Goal: Information Seeking & Learning: Learn about a topic

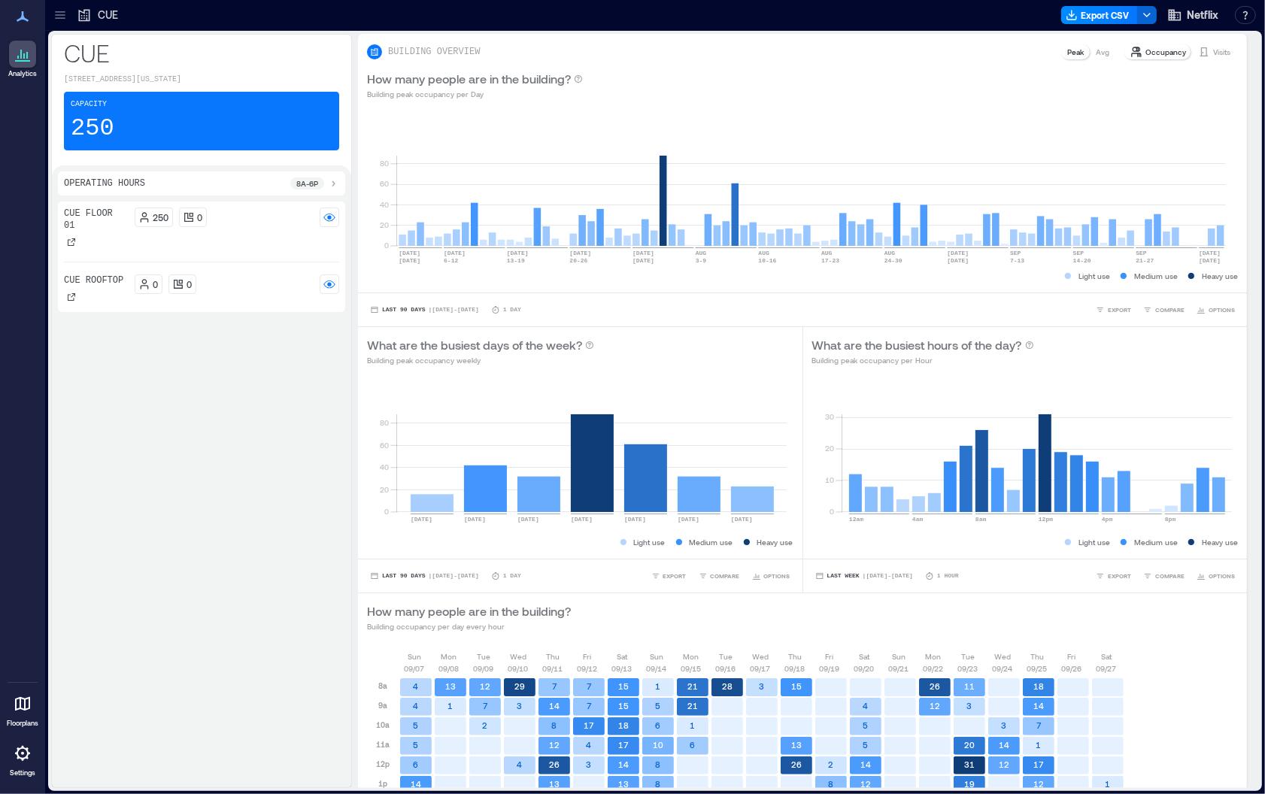
click at [63, 14] on icon at bounding box center [60, 15] width 15 height 15
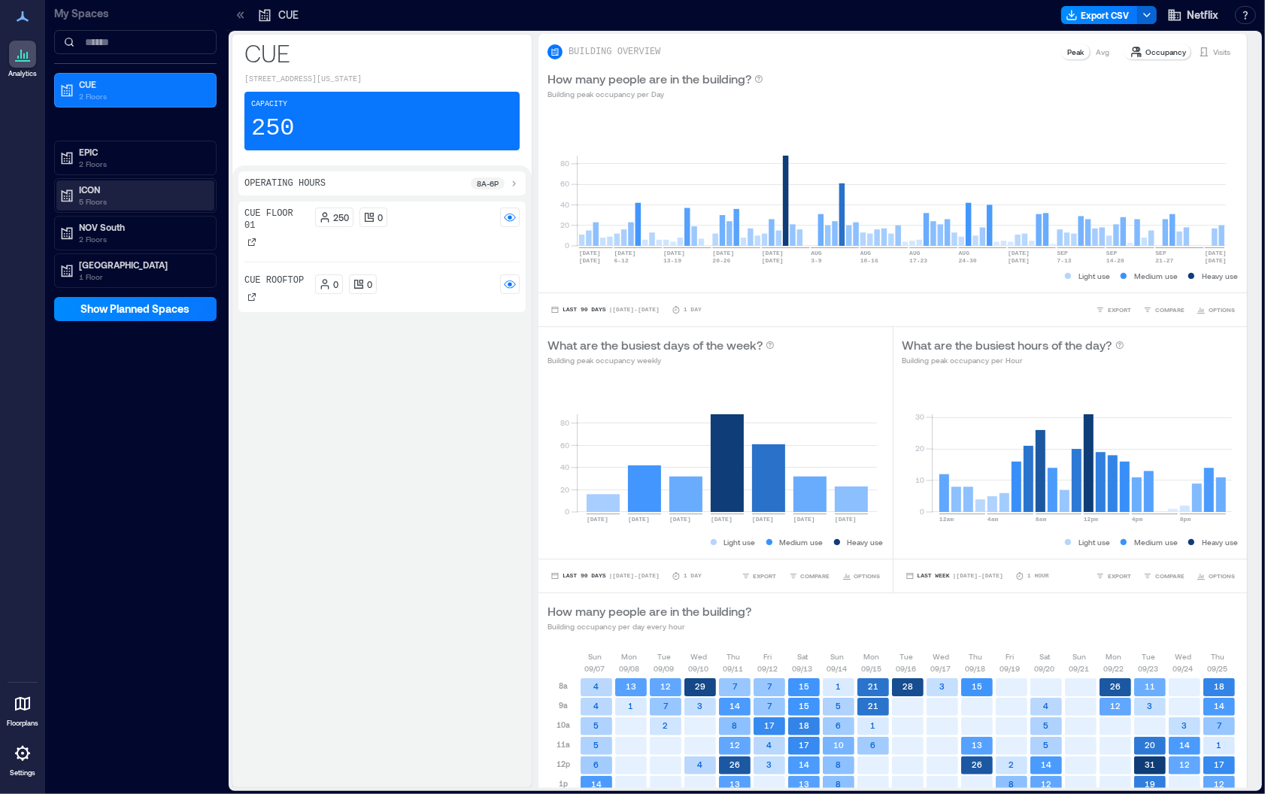
click at [91, 183] on p "ICON" at bounding box center [142, 189] width 126 height 12
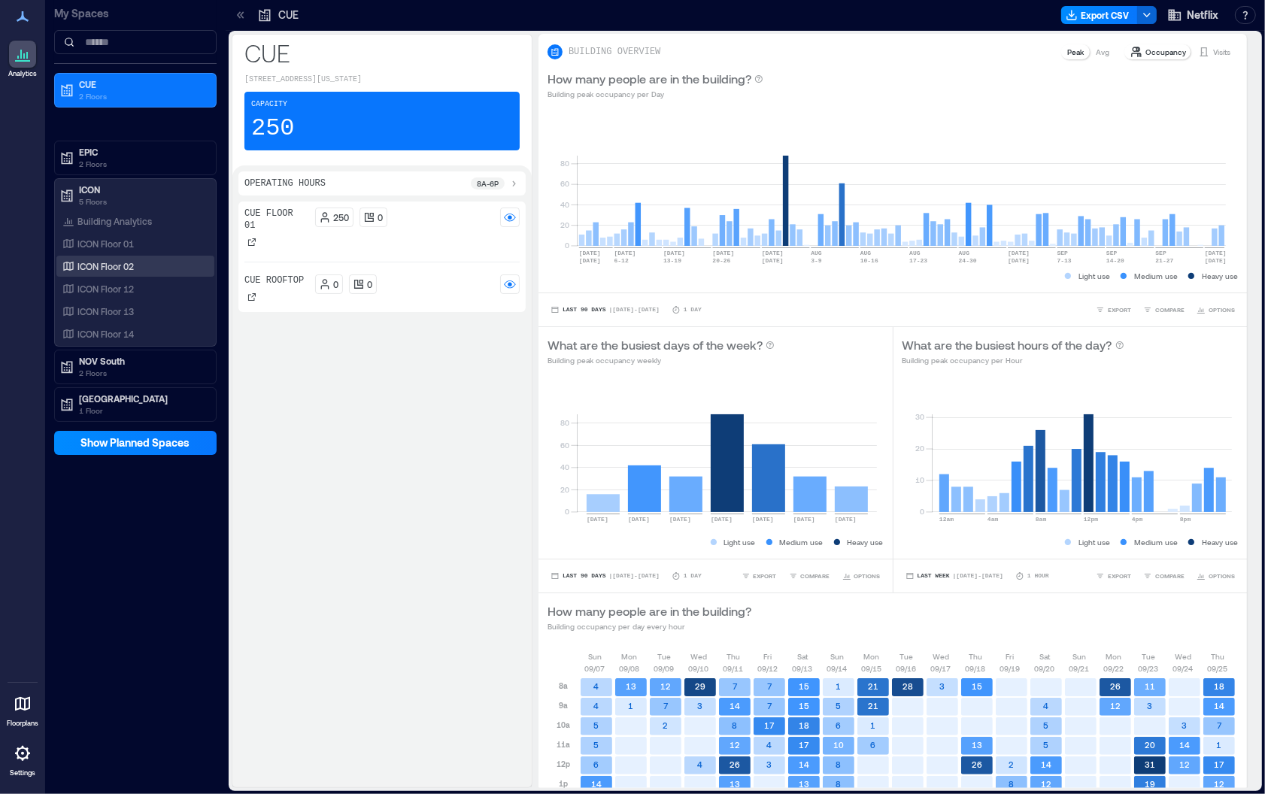
click at [129, 262] on p "ICON Floor 02" at bounding box center [105, 266] width 56 height 12
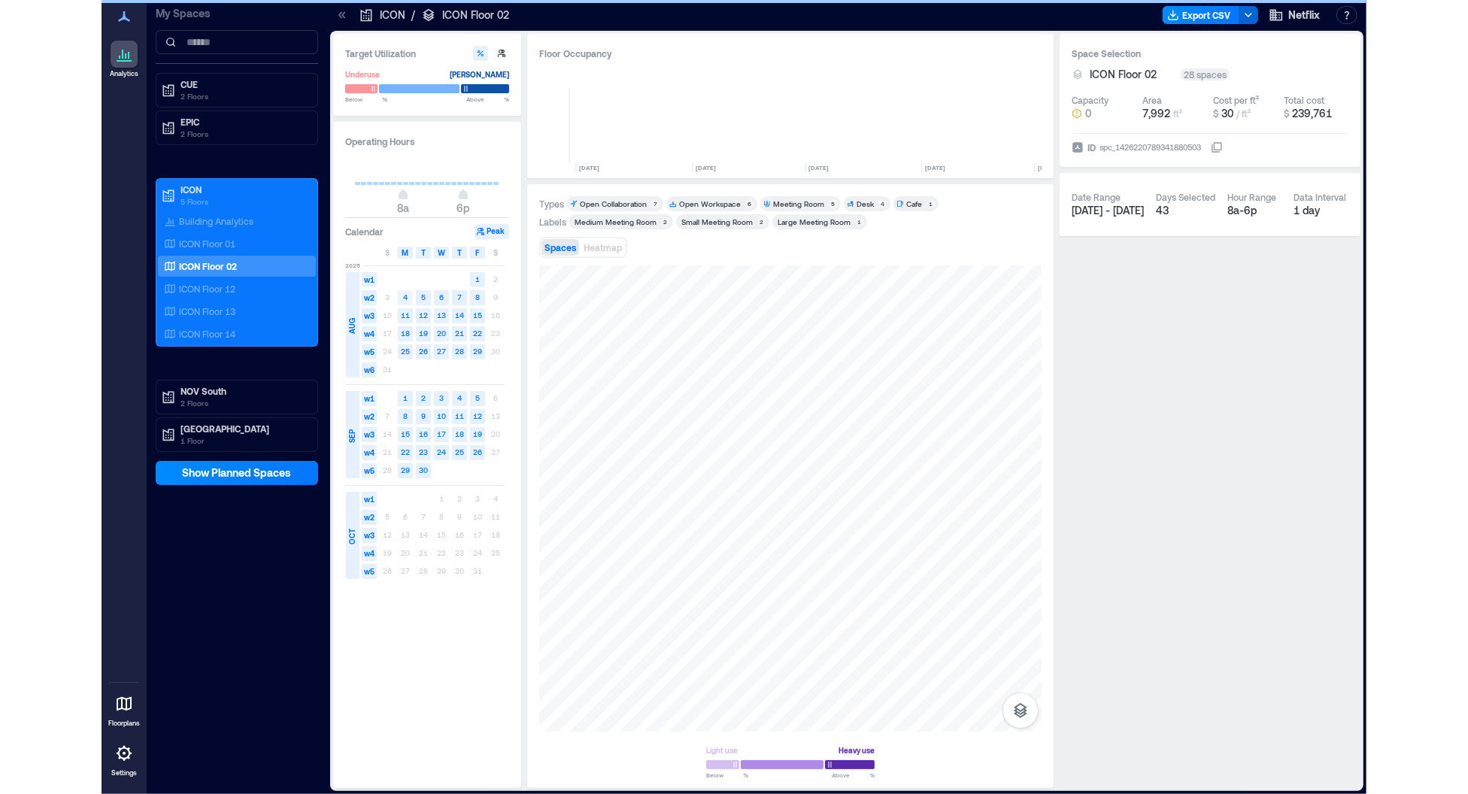
scroll to position [0, 342]
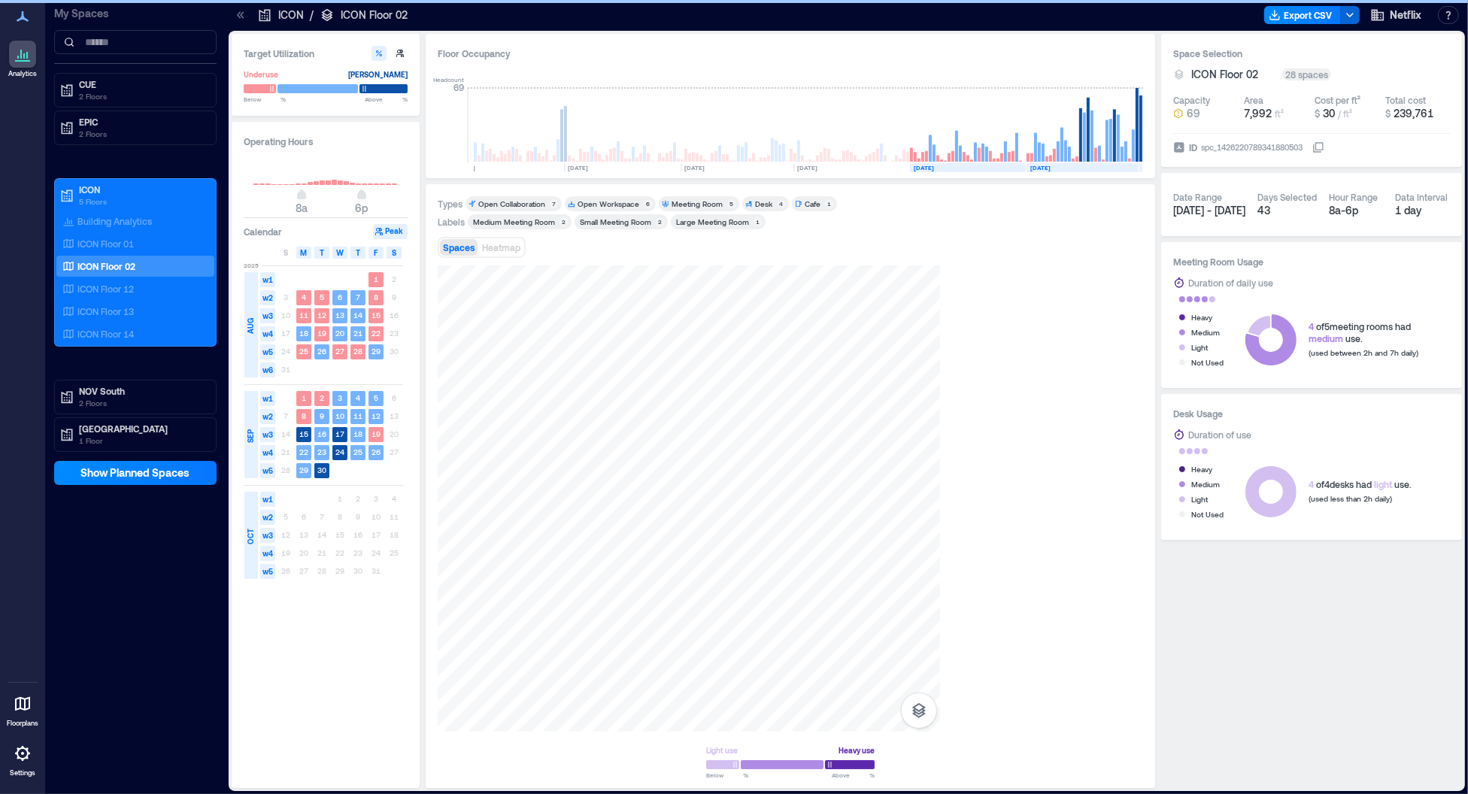
scroll to position [0, 139]
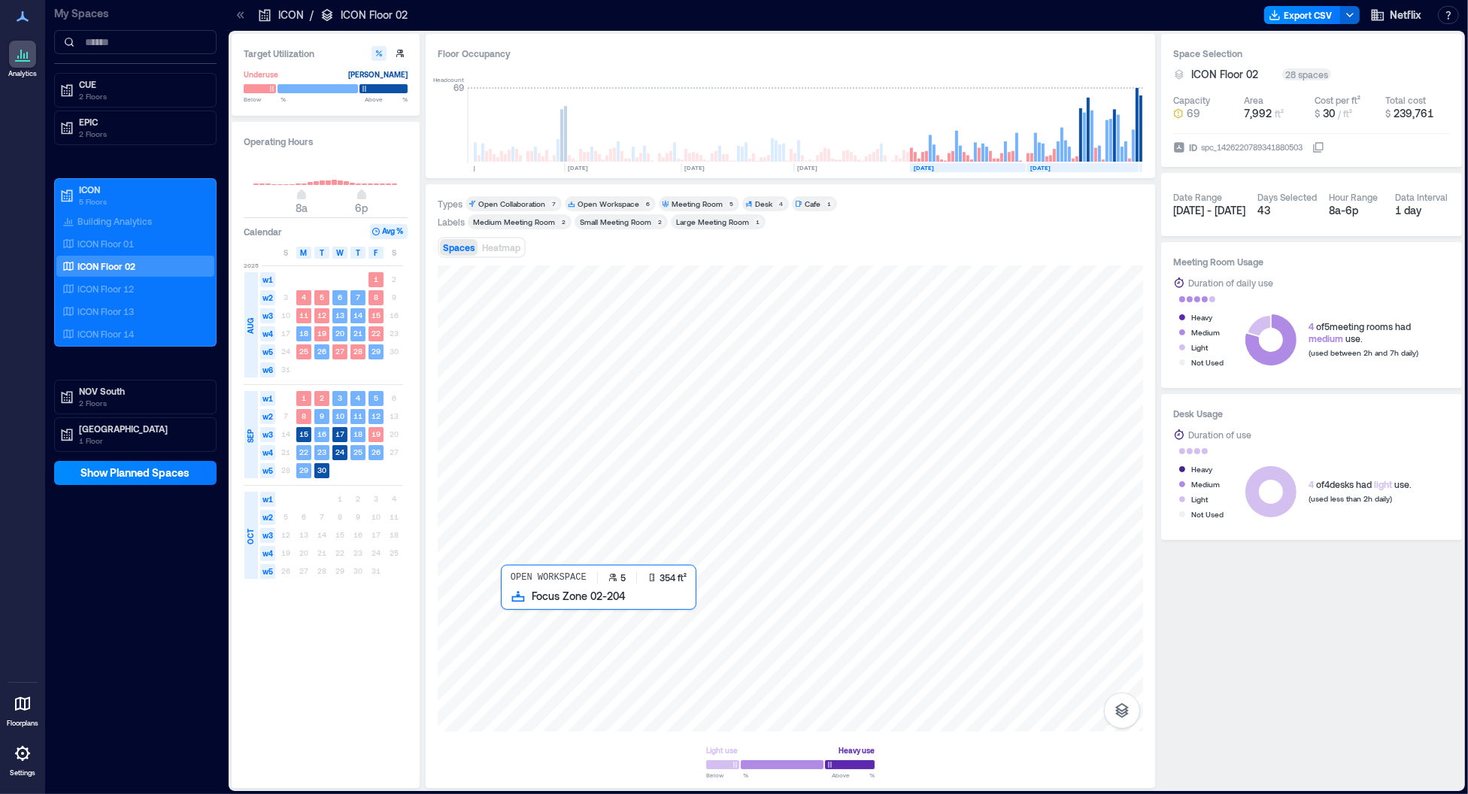
click at [547, 690] on div at bounding box center [790, 498] width 705 height 466
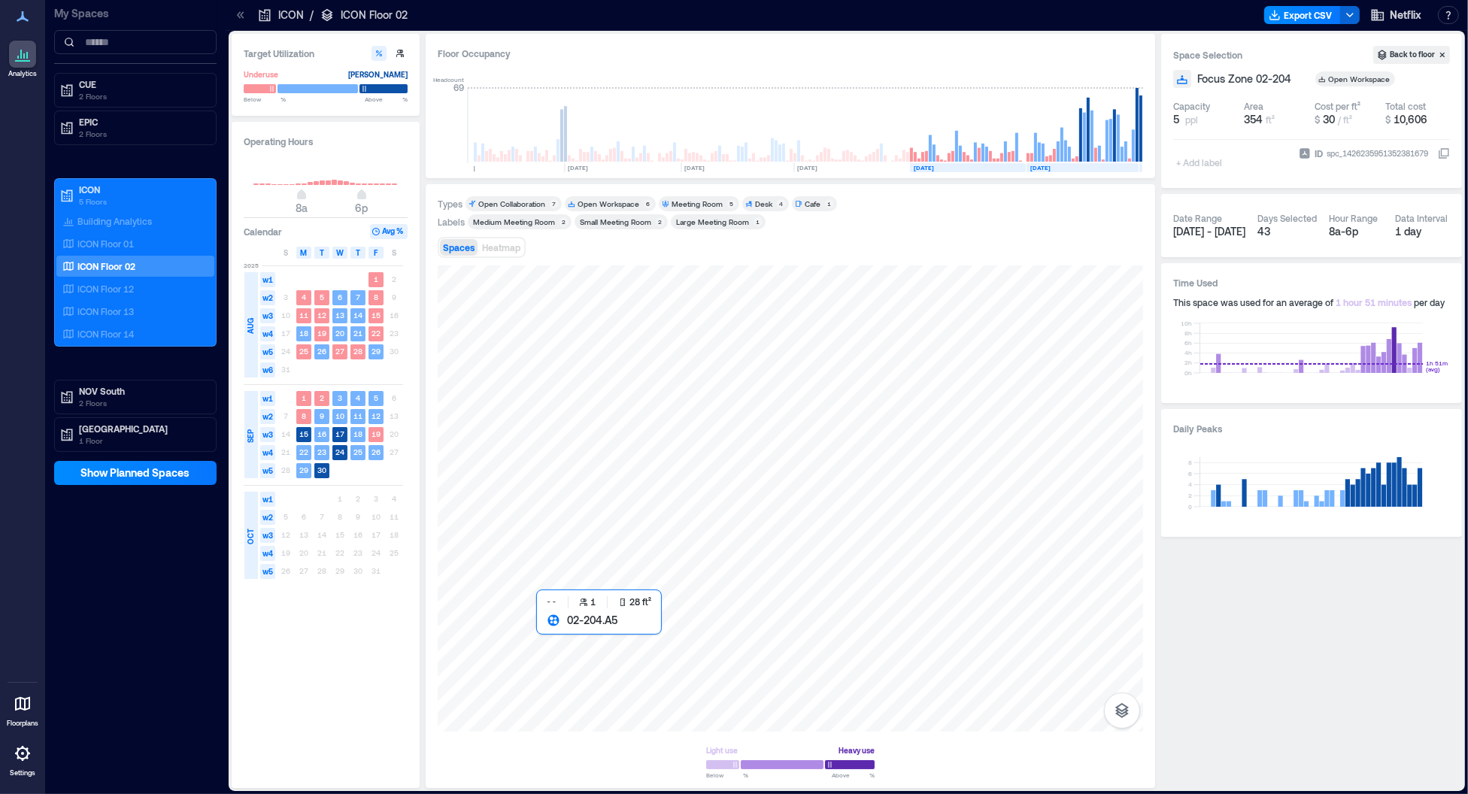
click at [544, 630] on div at bounding box center [790, 498] width 705 height 466
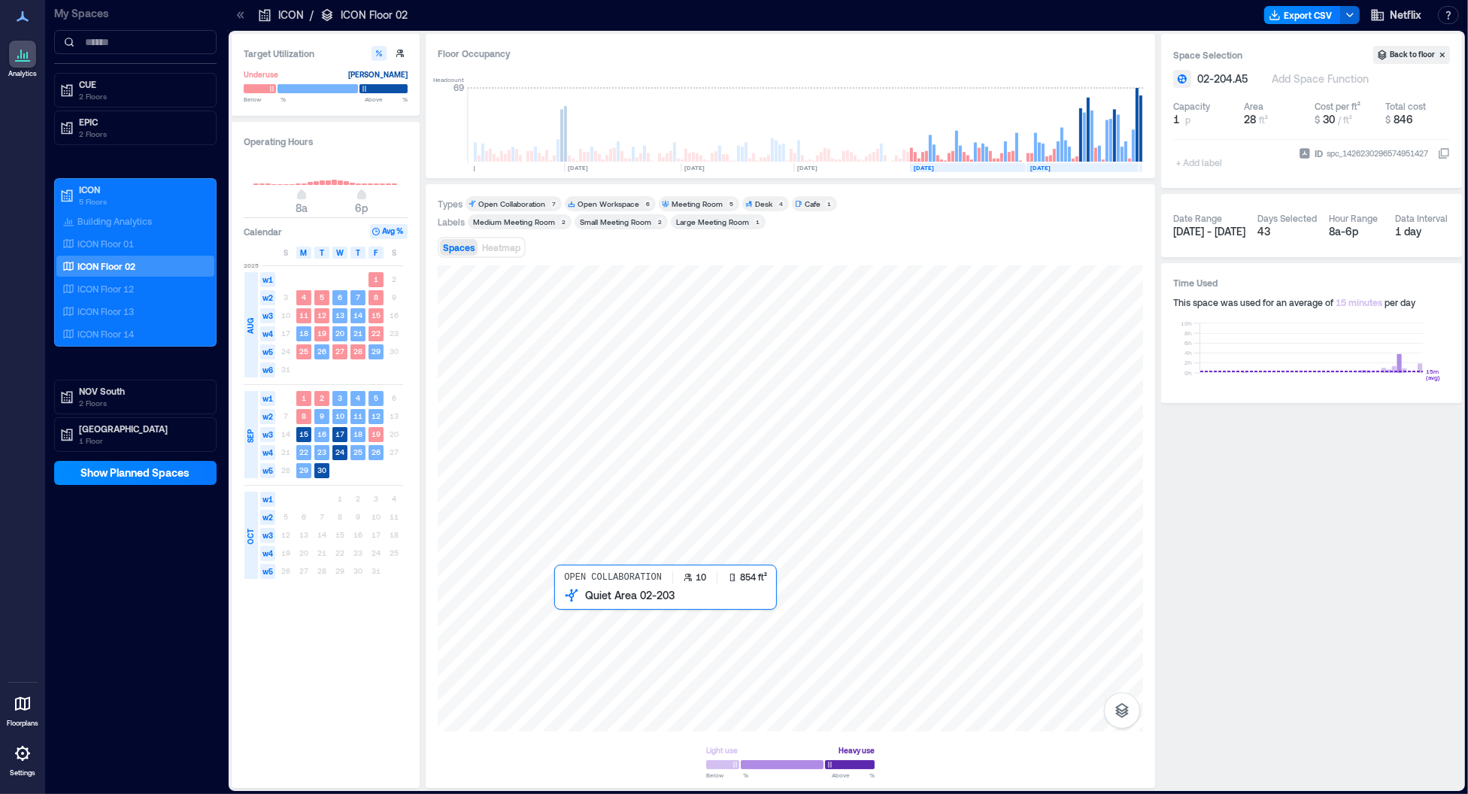
click at [610, 694] on div at bounding box center [790, 498] width 705 height 466
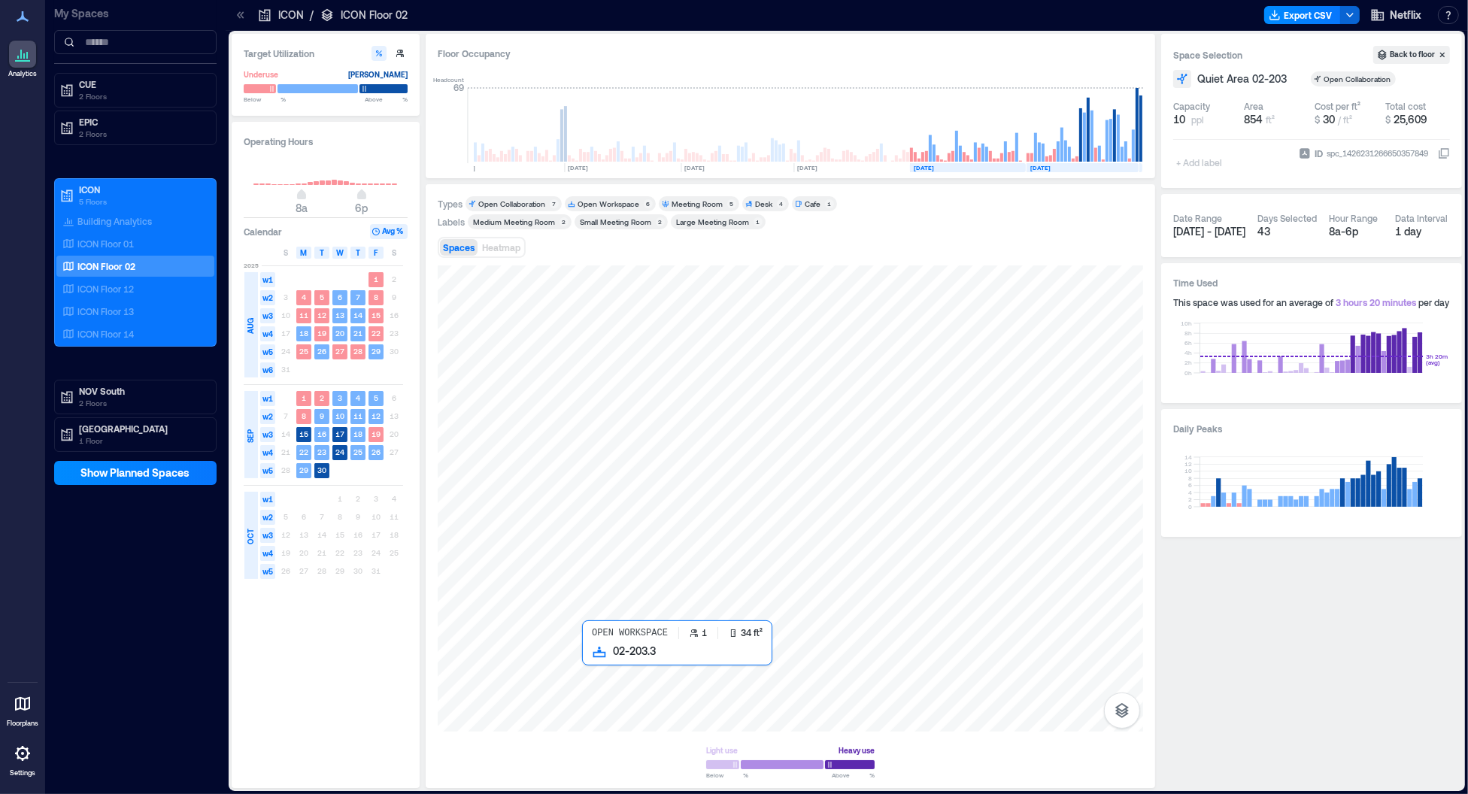
click at [589, 659] on div at bounding box center [790, 498] width 705 height 466
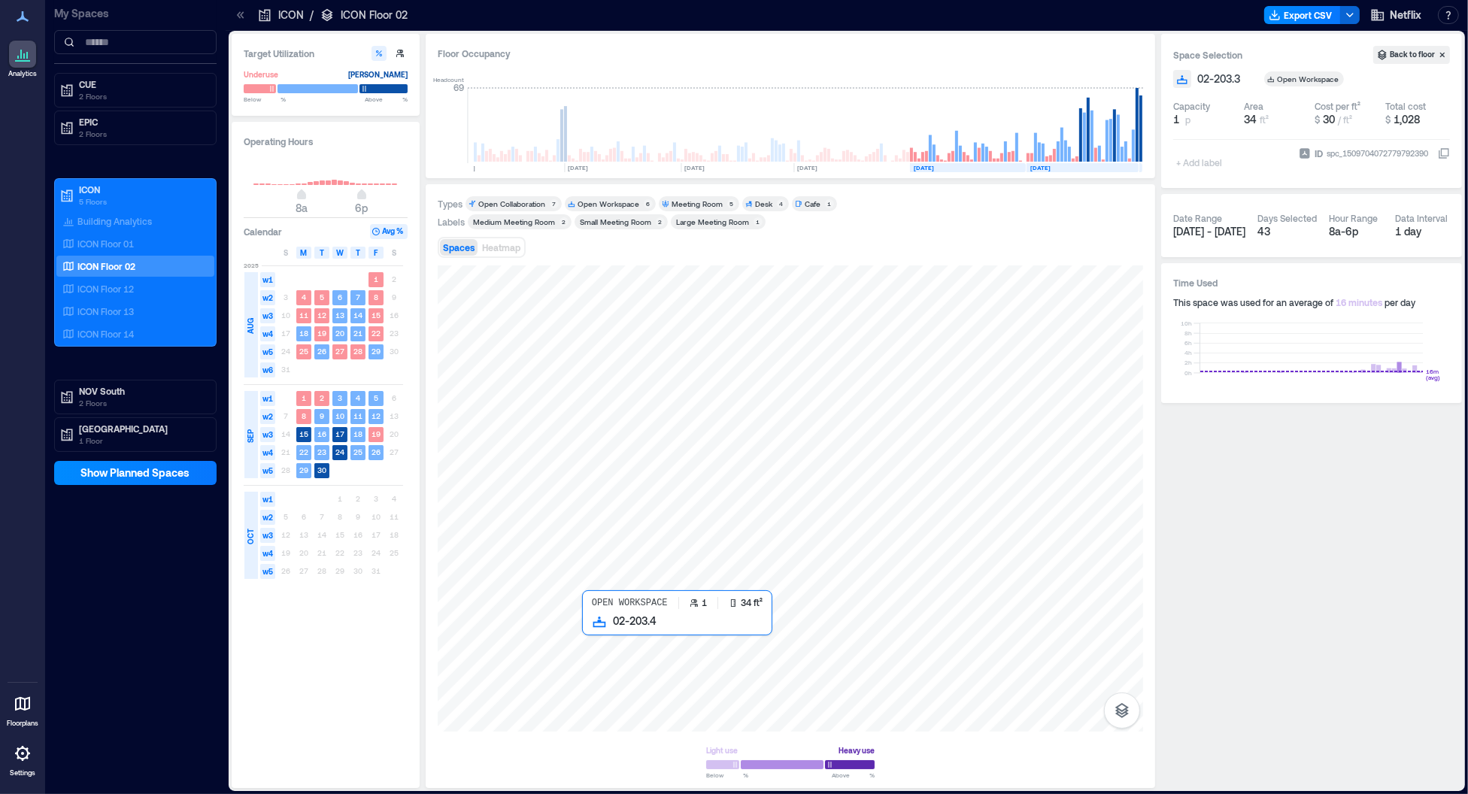
click at [586, 631] on div at bounding box center [790, 498] width 705 height 466
click at [568, 634] on div at bounding box center [790, 498] width 705 height 466
click at [566, 672] on div at bounding box center [790, 498] width 705 height 466
